Goal: Task Accomplishment & Management: Manage account settings

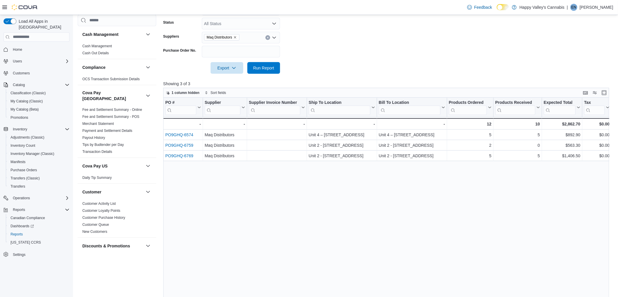
scroll to position [194, 0]
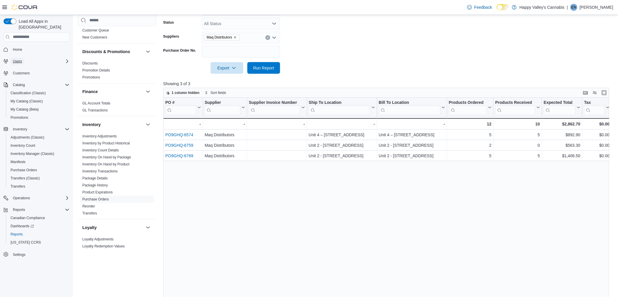
click at [22, 58] on button "Users" at bounding box center [18, 61] width 14 height 7
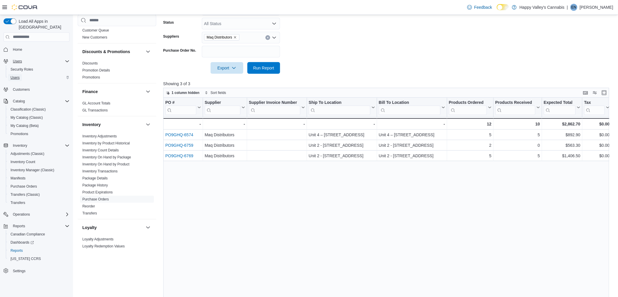
click at [16, 75] on span "Users" at bounding box center [15, 77] width 9 height 5
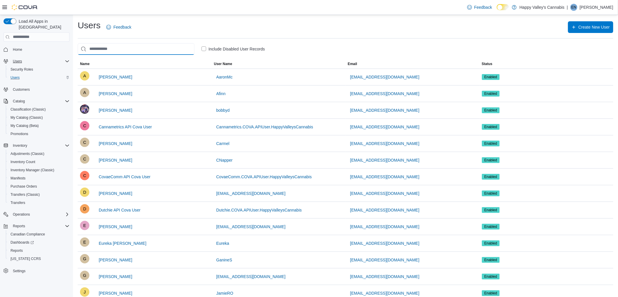
click at [145, 45] on input "search" at bounding box center [136, 49] width 117 height 12
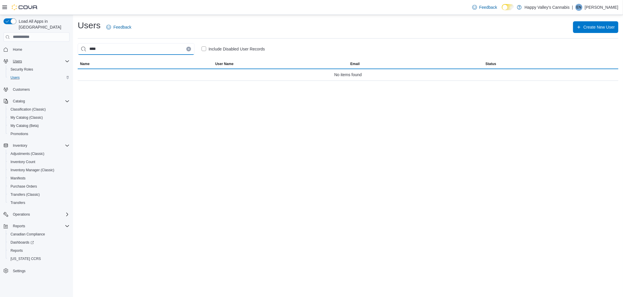
type input "****"
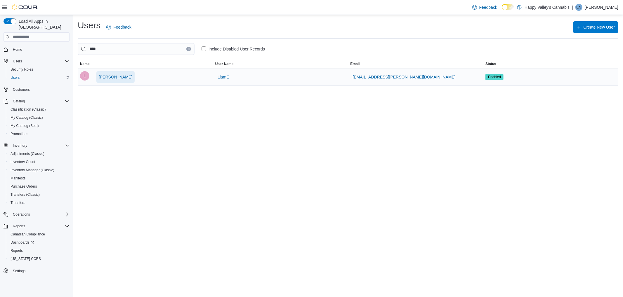
click at [101, 74] on span "[PERSON_NAME]" at bounding box center [116, 77] width 34 height 6
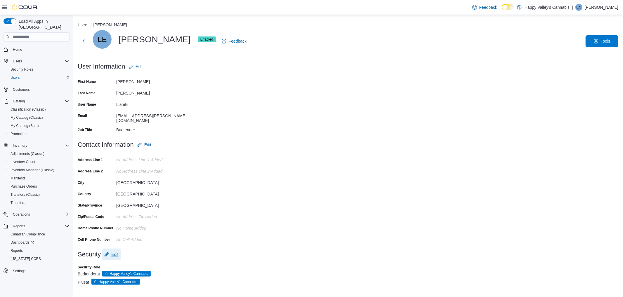
click at [116, 253] on span "Edit" at bounding box center [114, 255] width 7 height 6
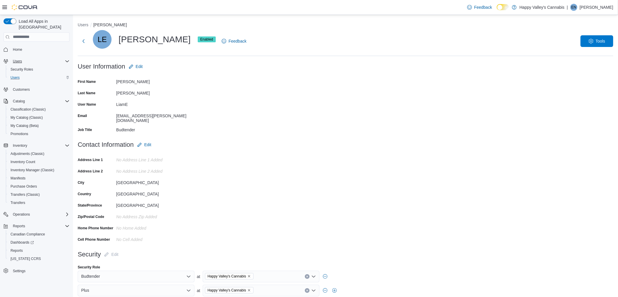
scroll to position [20, 0]
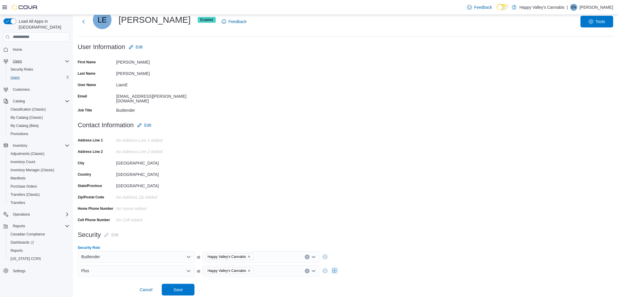
click at [335, 270] on button "button" at bounding box center [334, 271] width 7 height 7
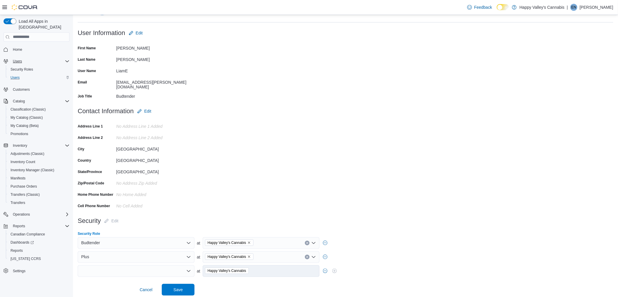
click at [176, 270] on div at bounding box center [136, 271] width 117 height 12
click at [279, 128] on form "Contact Information Edit Address Line 1 No Address Line 1 added Address Line 2 …" at bounding box center [346, 160] width 536 height 110
click at [324, 269] on button "button" at bounding box center [325, 271] width 7 height 7
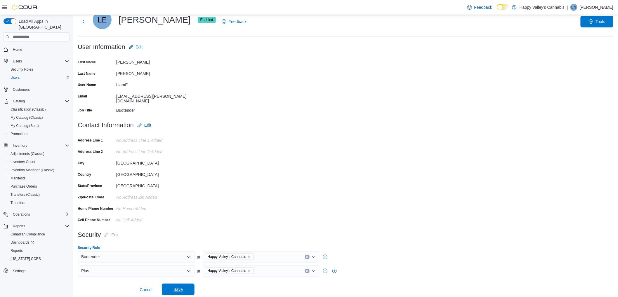
click at [170, 289] on span "Save" at bounding box center [178, 290] width 26 height 12
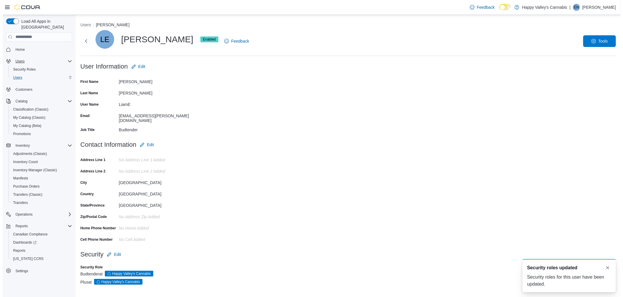
scroll to position [0, 0]
